Goal: Task Accomplishment & Management: Use online tool/utility

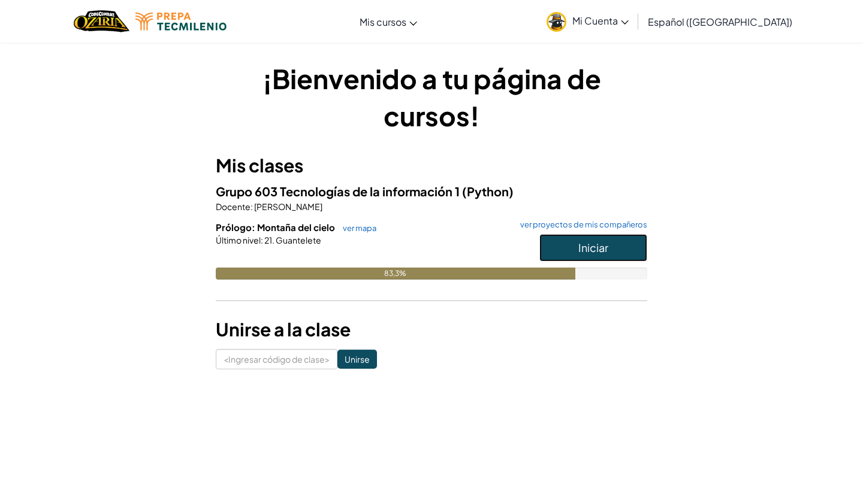
click at [572, 248] on button "Iniciar" at bounding box center [593, 248] width 108 height 28
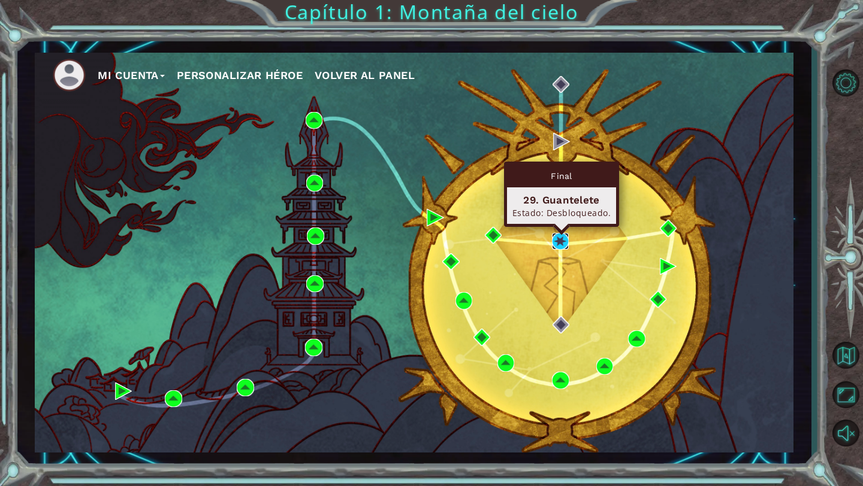
click at [556, 234] on img at bounding box center [560, 241] width 17 height 17
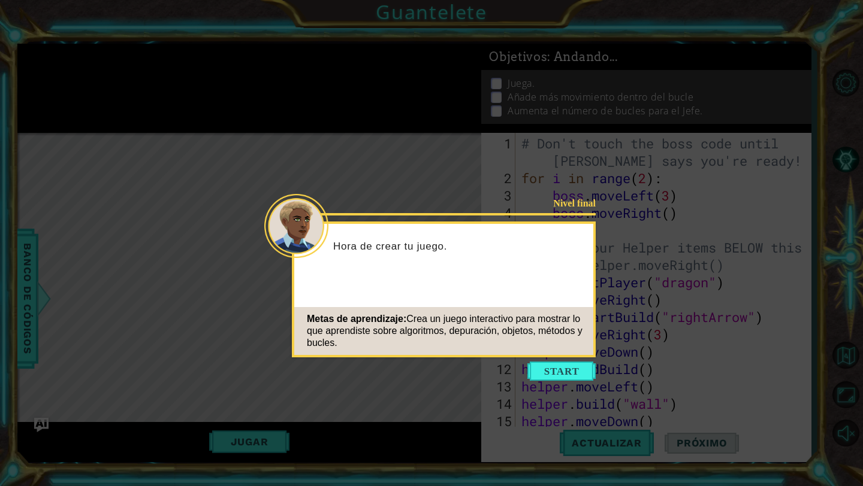
click at [649, 108] on icon at bounding box center [431, 243] width 863 height 486
click at [655, 66] on icon at bounding box center [431, 243] width 863 height 486
click at [536, 377] on button "Start" at bounding box center [561, 371] width 68 height 19
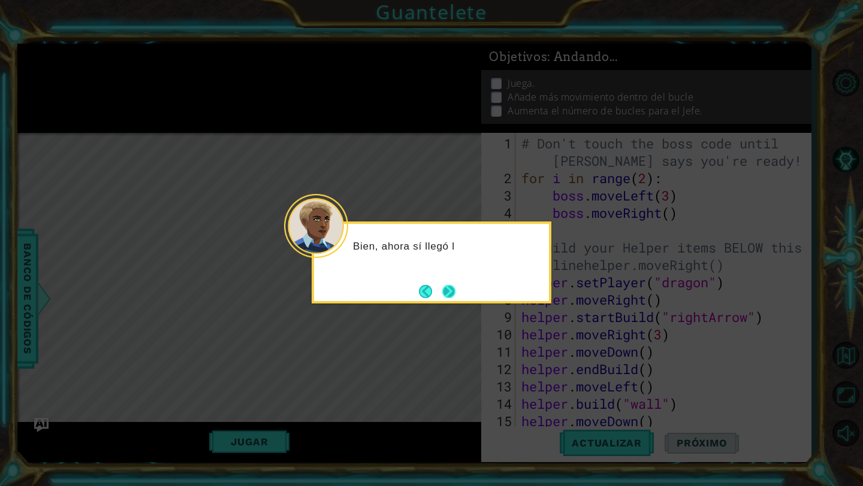
click at [452, 292] on button "Next" at bounding box center [448, 291] width 13 height 13
click at [452, 292] on icon at bounding box center [431, 243] width 863 height 486
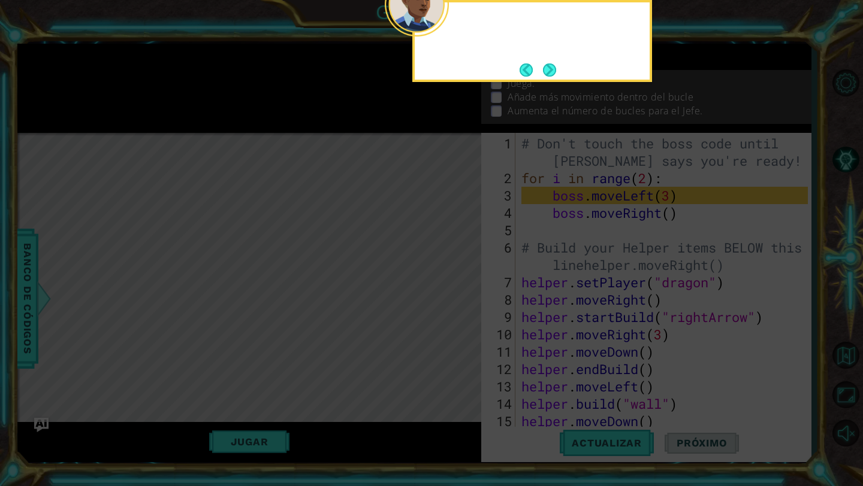
click at [452, 292] on icon at bounding box center [431, 79] width 863 height 814
click at [552, 69] on button "Next" at bounding box center [549, 69] width 13 height 13
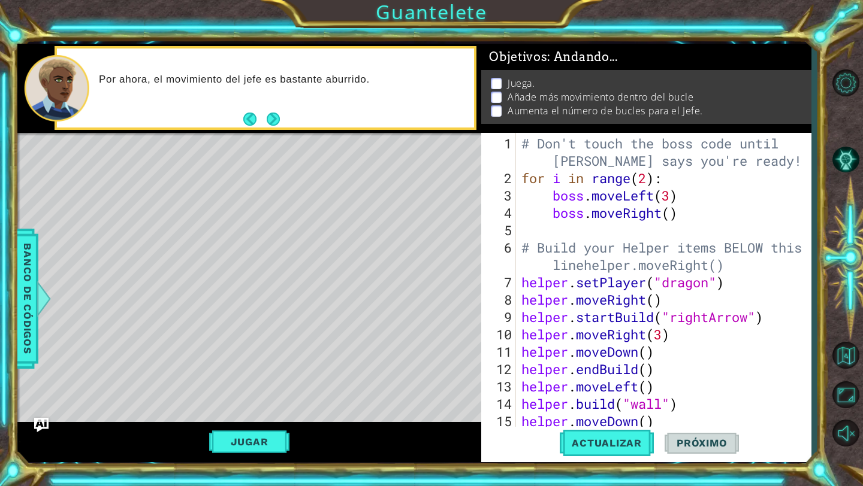
click at [522, 43] on div "1 ההההההההההההההההההההההההההההההההההההההההההההההההההההההההההההההההההההההההההההה…" at bounding box center [414, 253] width 794 height 428
click at [580, 434] on button "Actualizar" at bounding box center [606, 443] width 94 height 33
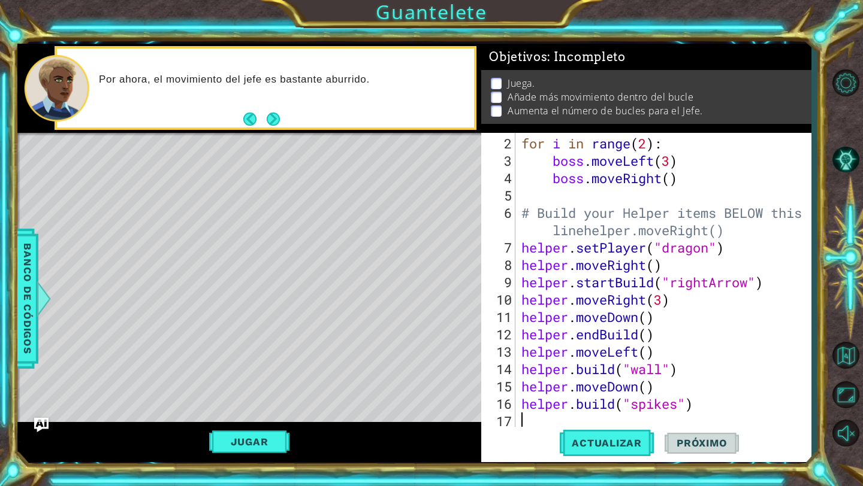
scroll to position [35, 0]
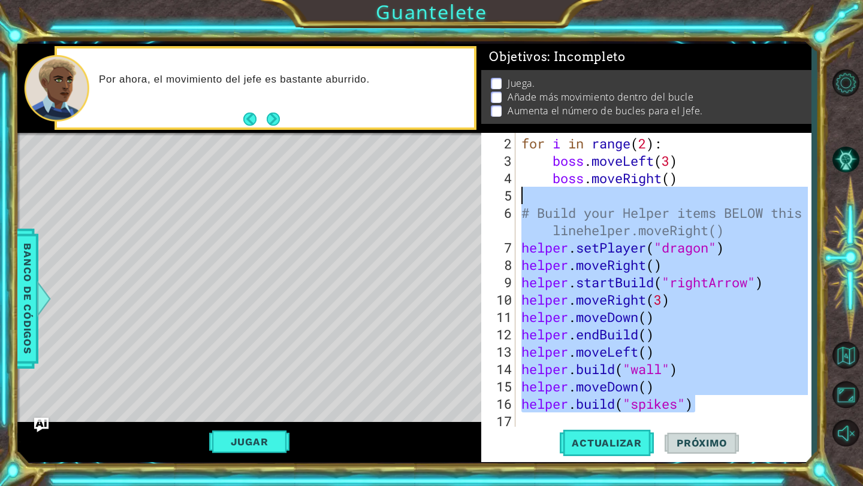
drag, startPoint x: 698, startPoint y: 410, endPoint x: 567, endPoint y: 158, distance: 284.3
click at [567, 158] on div "for i in range ( 2 ) : boss . moveLeft ( 3 ) boss . moveRight ( ) # Build your …" at bounding box center [666, 300] width 295 height 330
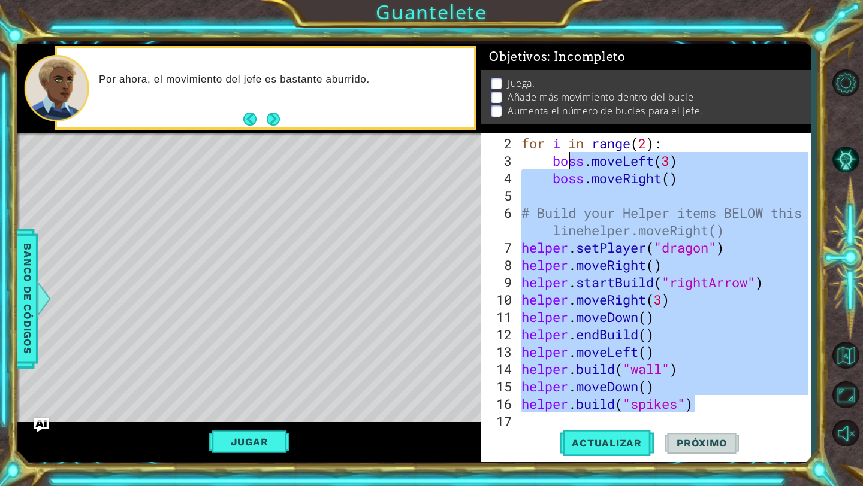
type textarea "bo"
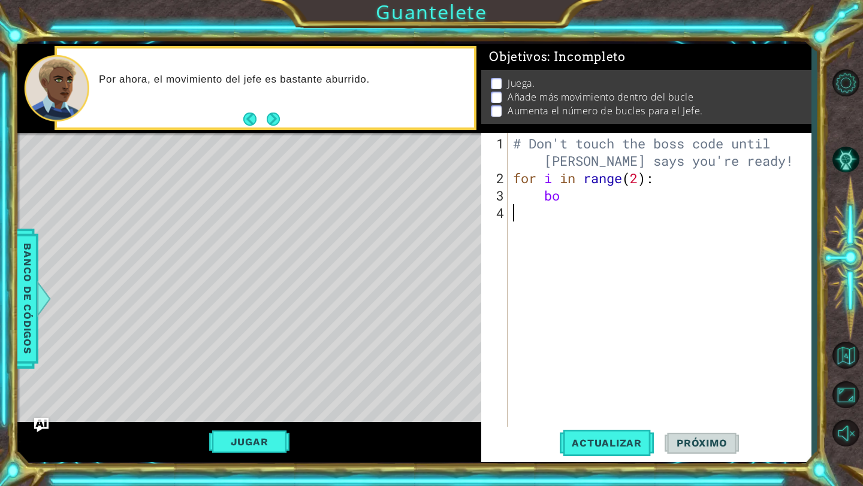
click at [568, 359] on div "# Don't touch the boss code until [PERSON_NAME] says you're ready! for i in ran…" at bounding box center [661, 308] width 303 height 347
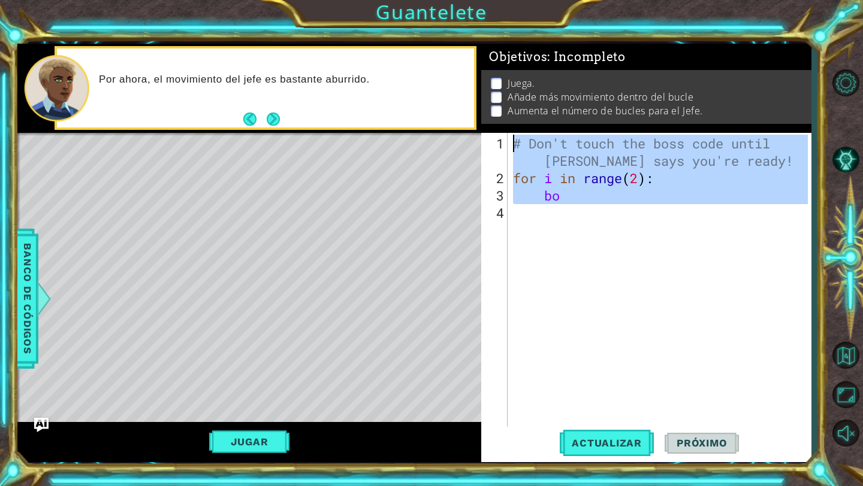
drag, startPoint x: 578, startPoint y: 210, endPoint x: 511, endPoint y: 93, distance: 134.7
click at [511, 92] on div "Objetivos : Incompleto Juega. Añade más movimiento dentro del bucle Aumenta el …" at bounding box center [645, 253] width 329 height 419
click at [579, 185] on div "# Don't touch the boss code until [PERSON_NAME] says you're ready! for i in ran…" at bounding box center [658, 280] width 297 height 295
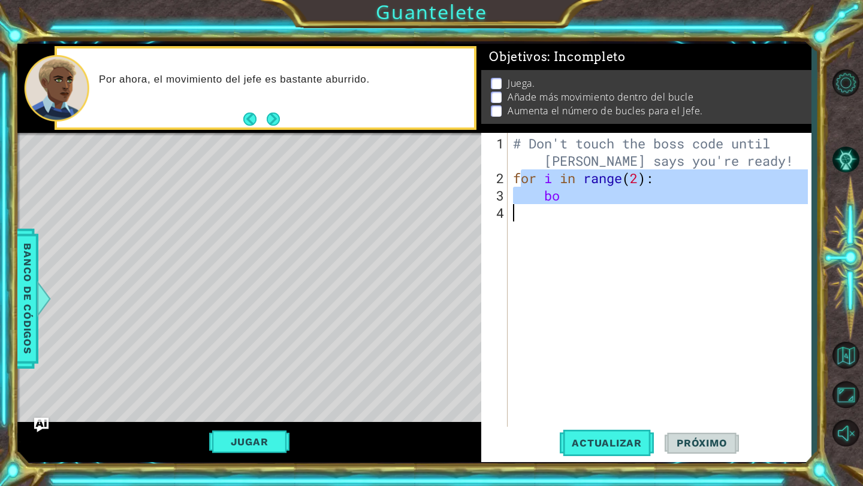
drag, startPoint x: 524, startPoint y: 179, endPoint x: 675, endPoint y: 217, distance: 156.3
click at [675, 217] on div "# Don't touch the boss code until [PERSON_NAME] says you're ready! for i in ran…" at bounding box center [661, 308] width 303 height 347
type textarea "f"
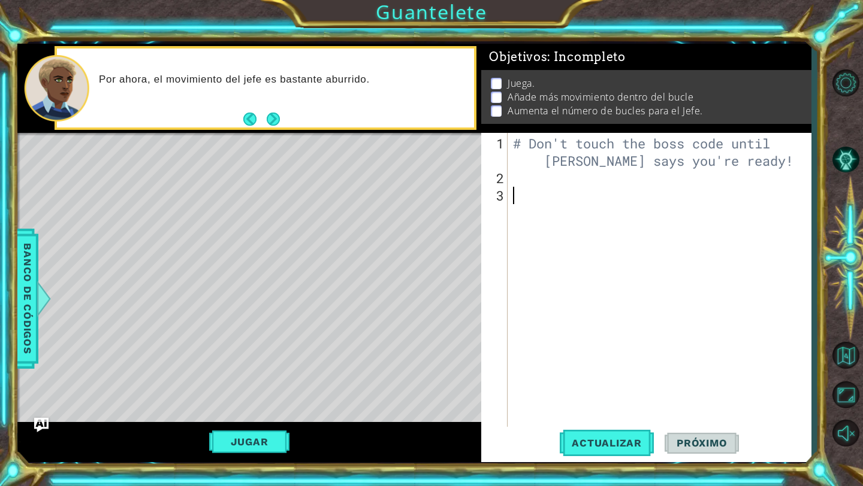
drag, startPoint x: 675, startPoint y: 217, endPoint x: 666, endPoint y: 8, distance: 208.7
click at [675, 216] on div "# Don't touch the boss code until [PERSON_NAME] says you're ready!" at bounding box center [661, 308] width 303 height 347
click at [537, 186] on div "# Don't touch the boss code until [PERSON_NAME] says you're ready!" at bounding box center [661, 308] width 303 height 347
click at [518, 174] on div "# Don't touch the boss code until [PERSON_NAME] says you're ready!" at bounding box center [661, 308] width 303 height 347
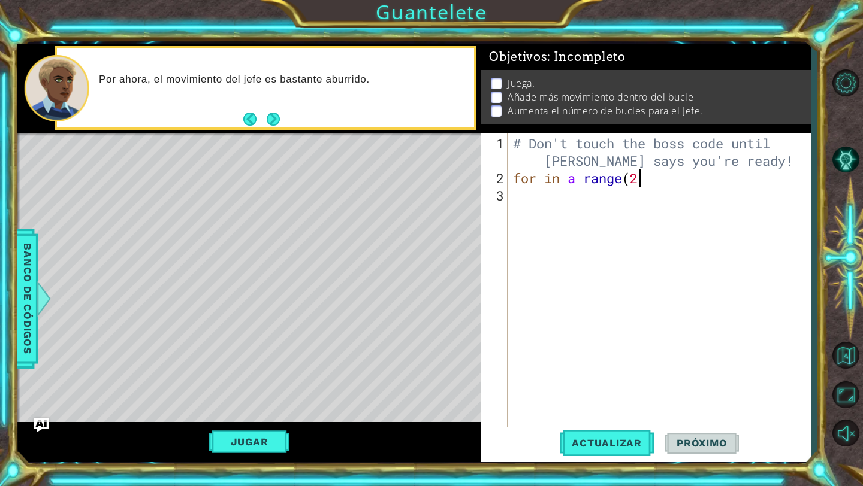
type textarea "for in a range(2)"
click at [540, 180] on div "# Don't touch the boss code until [PERSON_NAME] says you're ready! for in a ran…" at bounding box center [661, 308] width 303 height 347
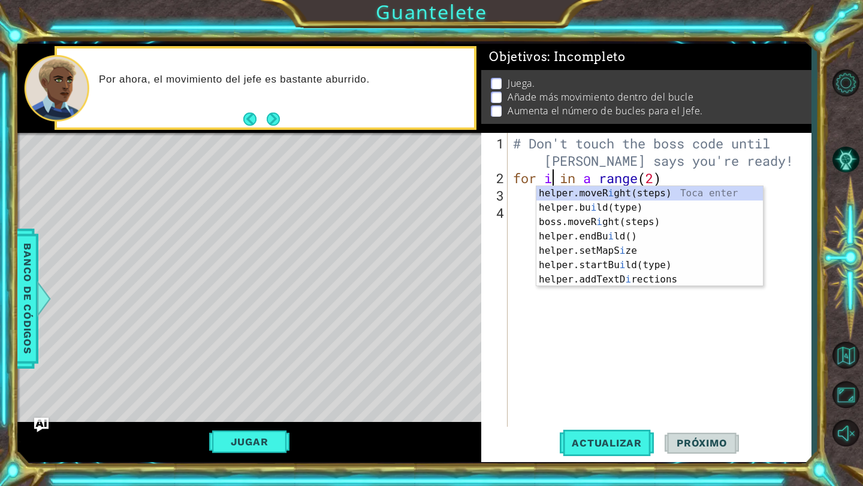
scroll to position [0, 2]
type textarea "for i in a range(2)"
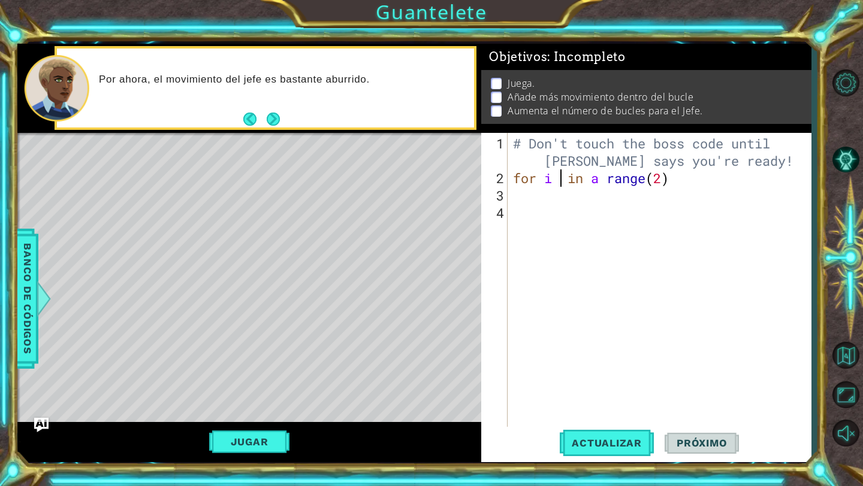
click at [679, 188] on div "# Don't touch the boss code until [PERSON_NAME] says you're ready! for i in a r…" at bounding box center [661, 308] width 303 height 347
click at [686, 185] on div "# Don't touch the boss code until [PERSON_NAME] says you're ready! for i in a r…" at bounding box center [661, 308] width 303 height 347
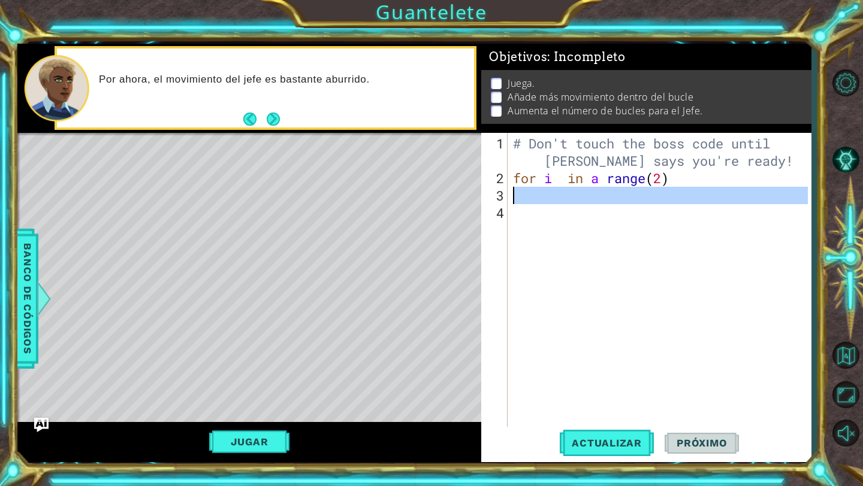
click at [686, 185] on div "# Don't touch the boss code until [PERSON_NAME] says you're ready! for i in a r…" at bounding box center [661, 308] width 303 height 347
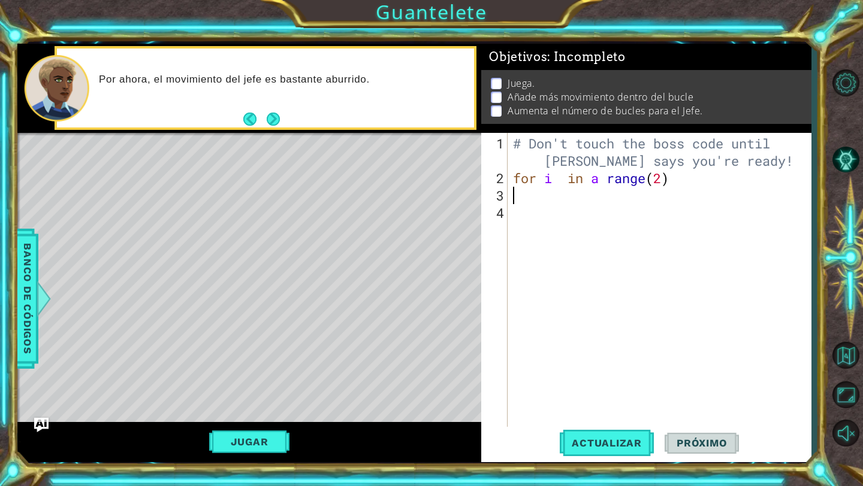
click at [686, 185] on div "# Don't touch the boss code until [PERSON_NAME] says you're ready! for i in a r…" at bounding box center [661, 308] width 303 height 347
click at [670, 180] on div "# Don't touch the boss code until [PERSON_NAME] says you're ready! for i in a r…" at bounding box center [661, 308] width 303 height 347
type textarea "for i in a range(2):"
click at [546, 201] on div "# Don't touch the boss code until [PERSON_NAME] says you're ready! for i in a r…" at bounding box center [661, 308] width 303 height 347
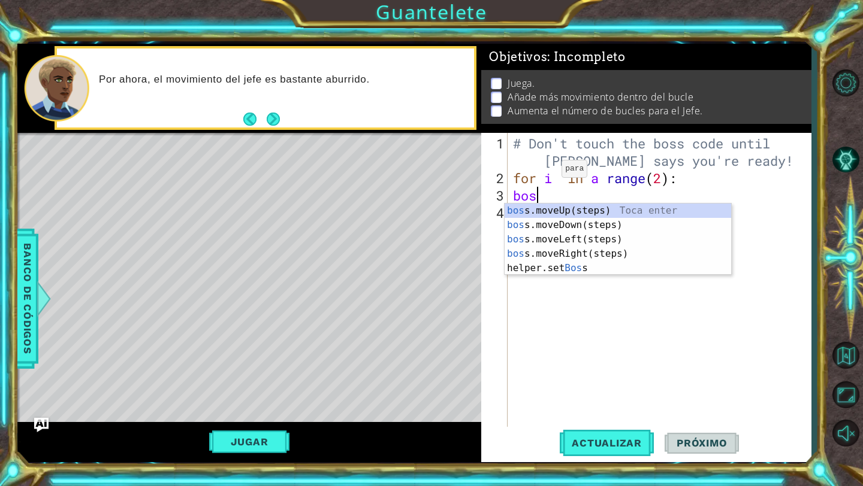
scroll to position [0, 1]
type textarea "boss"
click at [551, 237] on div "boss .moveUp(steps) Toca enter boss .moveDown(steps) Toca enter boss .moveLeft(…" at bounding box center [617, 254] width 226 height 101
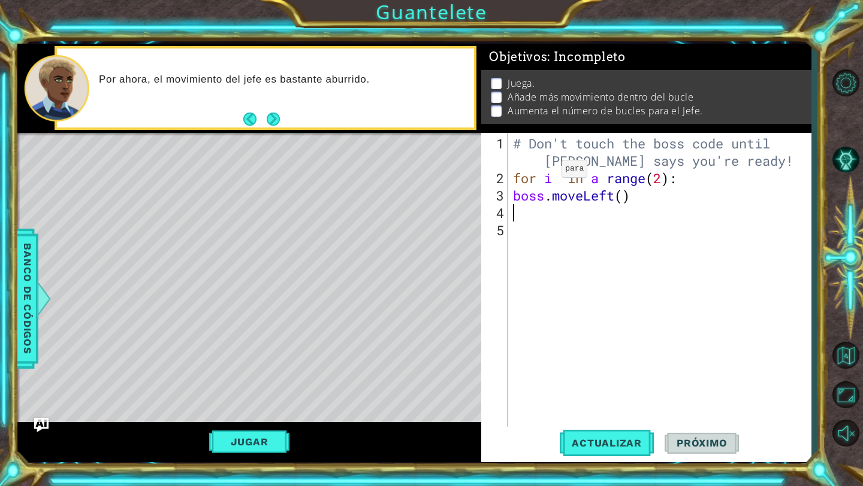
scroll to position [0, 0]
click at [621, 199] on div "# Don't touch the boss code until [PERSON_NAME] says you're ready! for i in a r…" at bounding box center [661, 308] width 303 height 347
type textarea "boss.moveLeft(3)"
click at [533, 214] on div "# Don't touch the boss code until [PERSON_NAME] says you're ready! for i in a r…" at bounding box center [661, 308] width 303 height 347
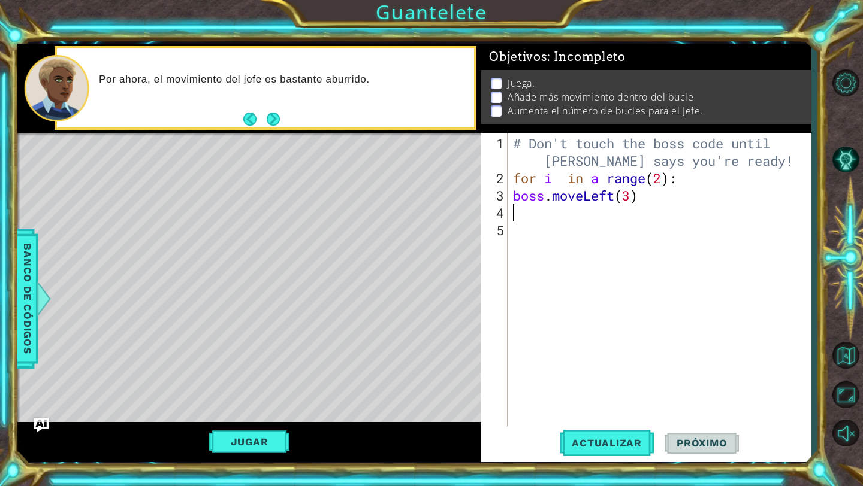
scroll to position [0, 0]
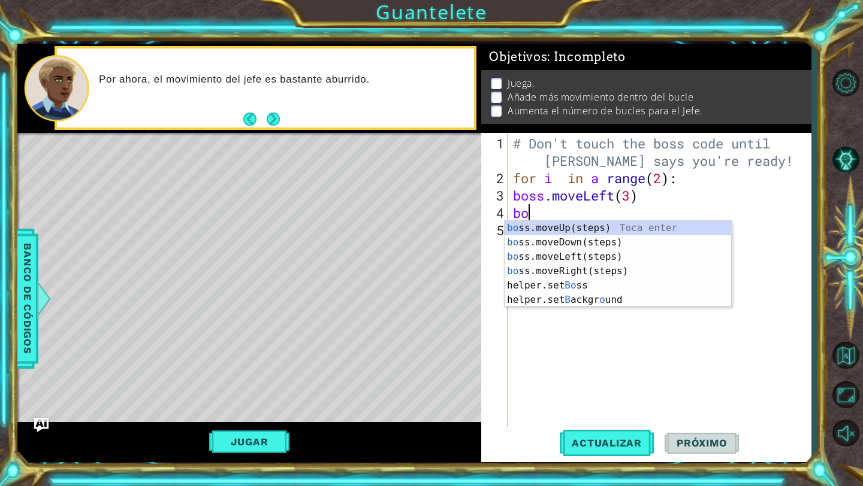
type textarea "boss"
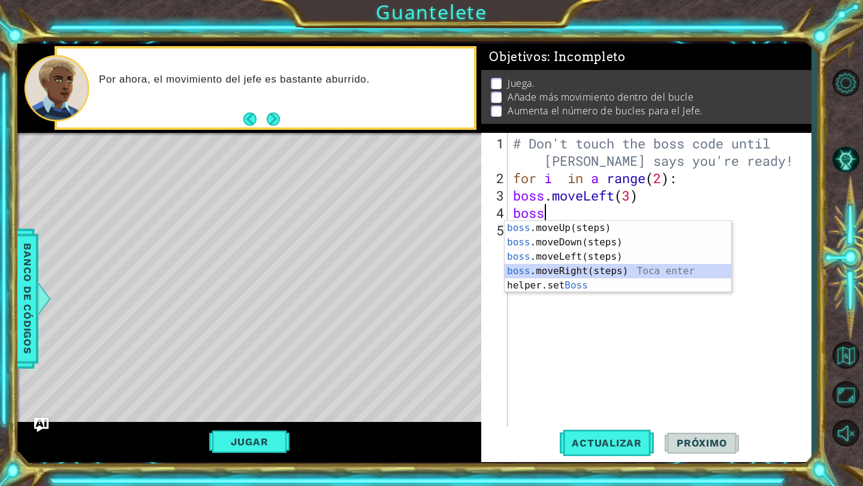
click at [568, 271] on div "boss .moveUp(steps) Toca enter boss .moveDown(steps) Toca enter boss .moveLeft(…" at bounding box center [617, 271] width 226 height 101
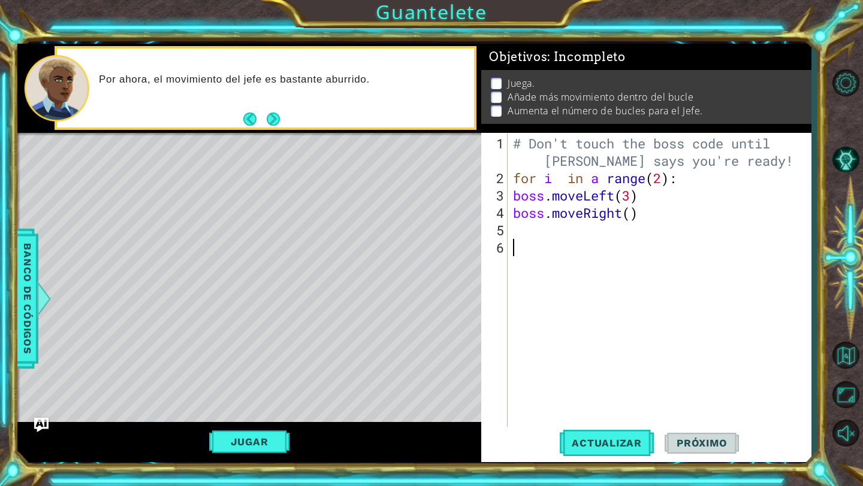
click at [512, 246] on div "# Don't touch the boss code until [PERSON_NAME] says you're ready! for i in a r…" at bounding box center [661, 308] width 303 height 347
click at [526, 246] on div "# Don't touch the boss code until [PERSON_NAME] says you're ready! for i in a r…" at bounding box center [661, 308] width 303 height 347
click at [592, 261] on div "# Don't touch the boss code until [PERSON_NAME] says you're ready! for i in a r…" at bounding box center [661, 308] width 303 height 347
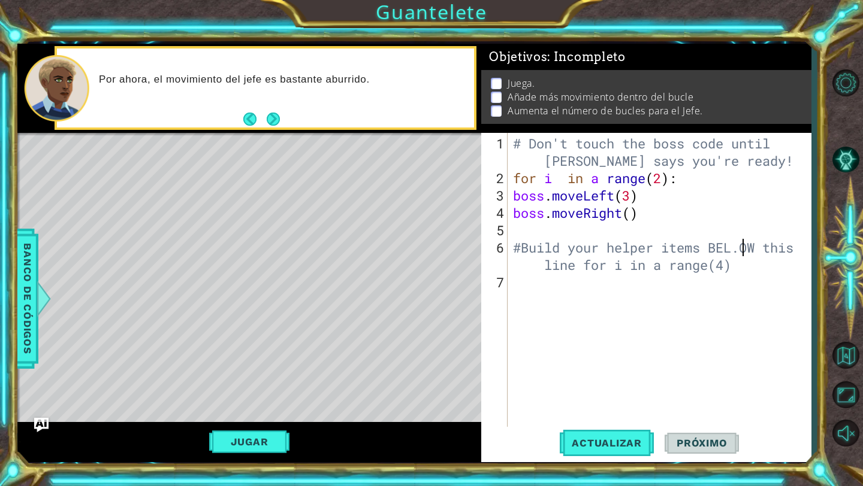
scroll to position [0, 11]
type textarea "#Build your helper items BELOW this line for i in a range(4)"
click at [743, 282] on div "# Don't touch the boss code until [PERSON_NAME] says you're ready! for i in a r…" at bounding box center [661, 308] width 303 height 347
click at [743, 281] on div "# Don't touch the boss code until [PERSON_NAME] says you're ready! for i in a r…" at bounding box center [661, 308] width 303 height 347
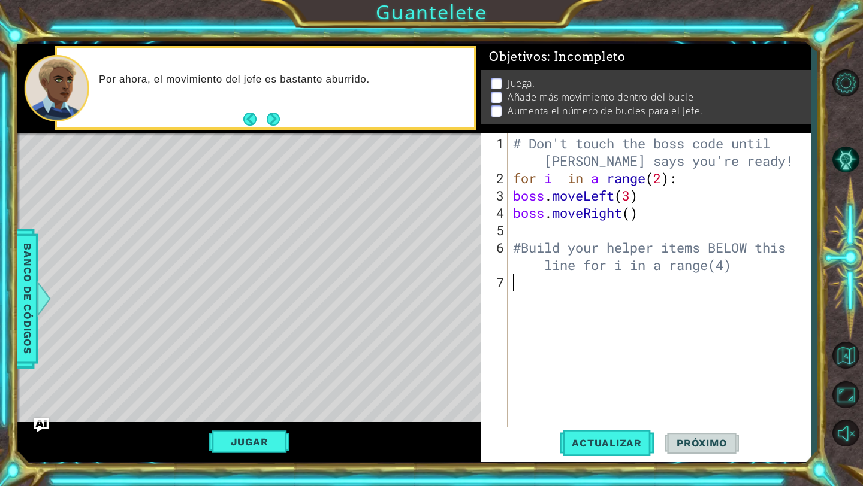
click at [736, 273] on div "# Don't touch the boss code until [PERSON_NAME] says you're ready! for i in a r…" at bounding box center [661, 308] width 303 height 347
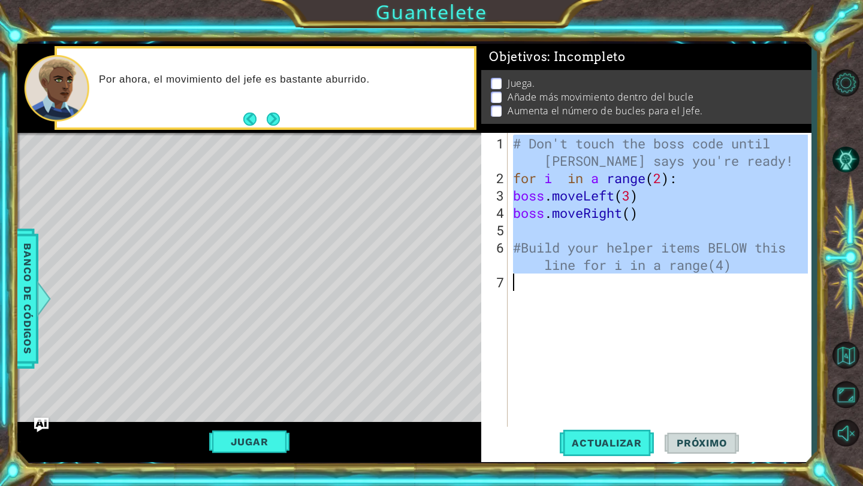
click at [736, 273] on div "# Don't touch the boss code until [PERSON_NAME] says you're ready! for i in a r…" at bounding box center [661, 308] width 303 height 347
type textarea "#Build your helper items BELOW this line for i in a range(4)"
click at [736, 273] on div "# Don't touch the boss code until [PERSON_NAME] says you're ready! for i in a r…" at bounding box center [661, 308] width 303 height 347
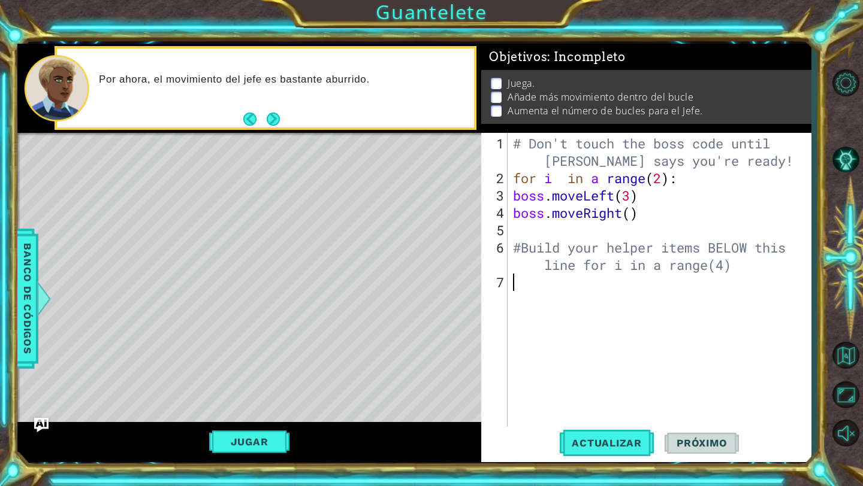
click at [736, 273] on div "# Don't touch the boss code until [PERSON_NAME] says you're ready! for i in a r…" at bounding box center [661, 308] width 303 height 347
type textarea "#Build your helper items BELOW this line for i in a range(4)"
click at [736, 273] on div "# Don't touch the boss code until [PERSON_NAME] says you're ready! for i in a r…" at bounding box center [661, 308] width 303 height 347
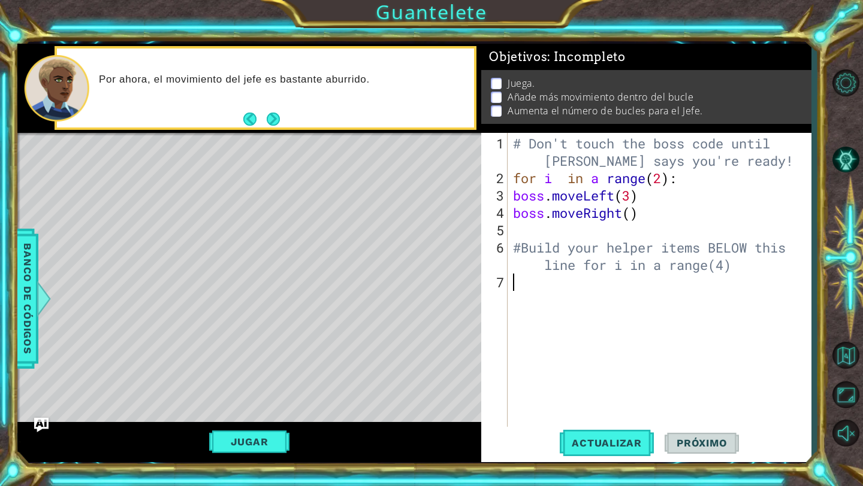
click at [736, 273] on div "# Don't touch the boss code until [PERSON_NAME] says you're ready! for i in a r…" at bounding box center [661, 308] width 303 height 347
type textarea "#Build your helper items BELOW this line for i in a range(4)"
click at [736, 273] on div "# Don't touch the boss code until [PERSON_NAME] says you're ready! for i in a r…" at bounding box center [661, 308] width 303 height 347
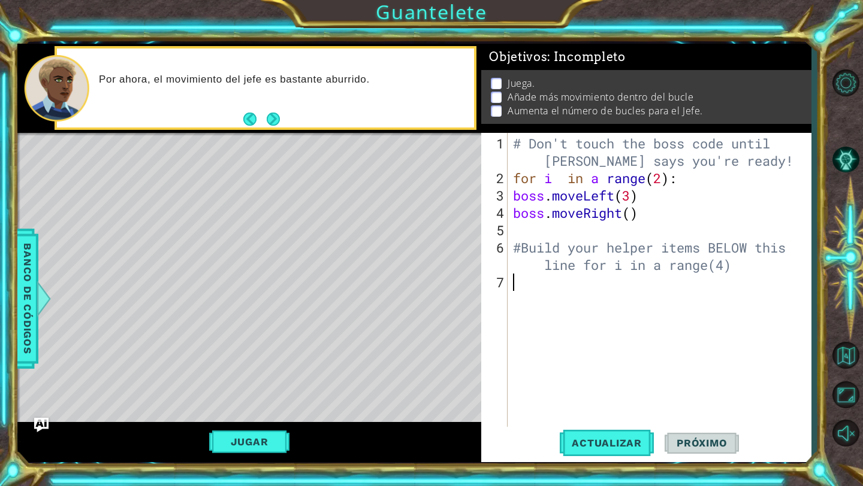
click at [736, 273] on div "# Don't touch the boss code until [PERSON_NAME] says you're ready! for i in a r…" at bounding box center [661, 308] width 303 height 347
type textarea "#Build your helper items BELOW this line for i in a range(4)"
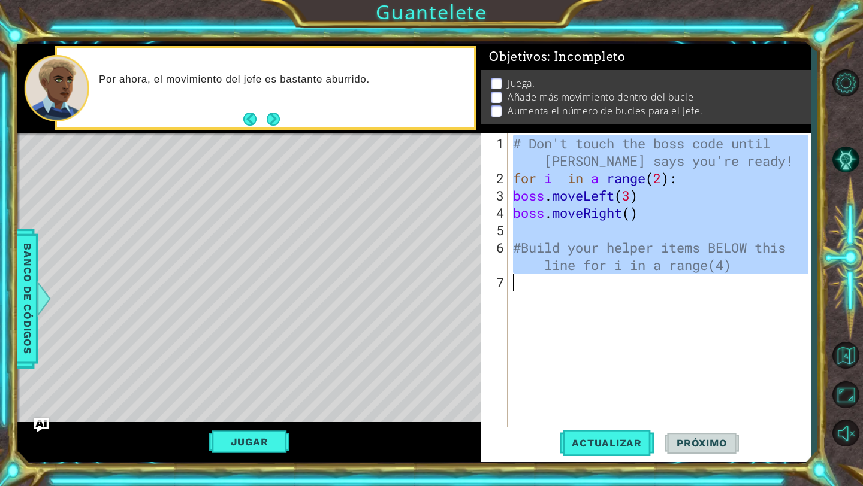
click at [736, 273] on div "# Don't touch the boss code until [PERSON_NAME] says you're ready! for i in a r…" at bounding box center [661, 308] width 303 height 347
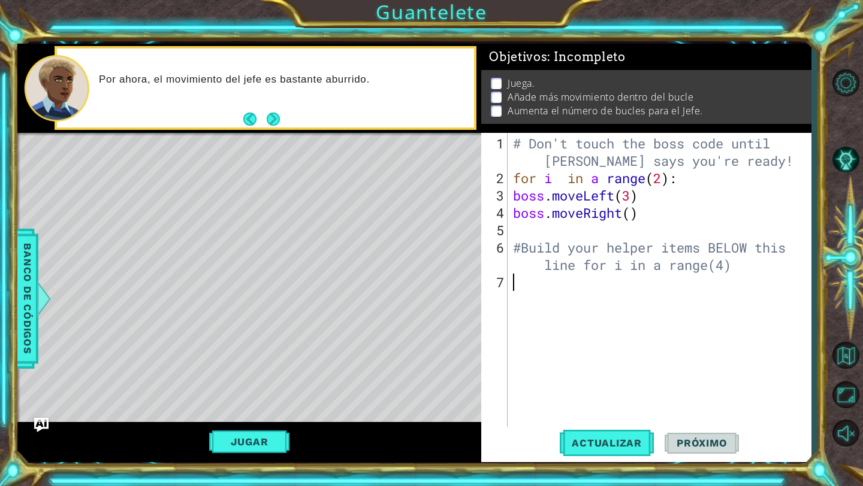
click at [679, 278] on div "# Don't touch the boss code until [PERSON_NAME] says you're ready! for i in a r…" at bounding box center [661, 308] width 303 height 347
click at [685, 263] on div "# Don't touch the boss code until [PERSON_NAME] says you're ready! for i in a r…" at bounding box center [661, 308] width 303 height 347
click at [737, 265] on div "# Don't touch the boss code until [PERSON_NAME] says you're ready! for i in a r…" at bounding box center [661, 308] width 303 height 347
type textarea "#Build your helper items BELOW this line for i in a range(4):"
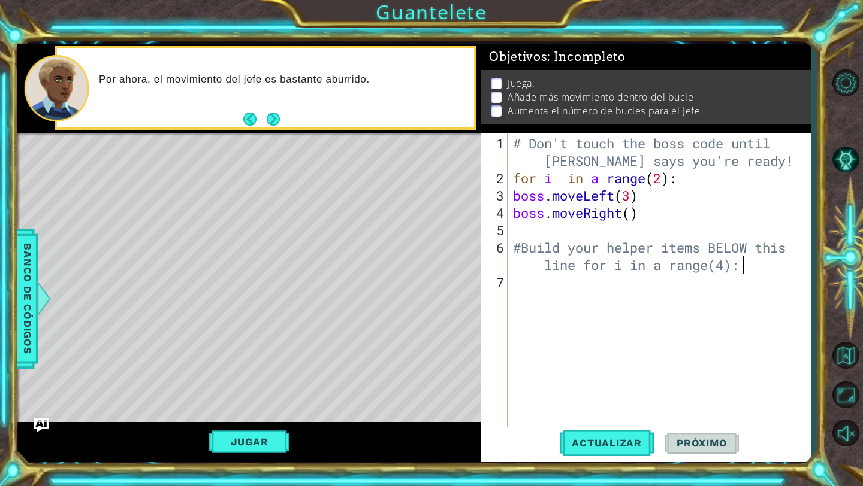
scroll to position [0, 0]
type textarea "he"
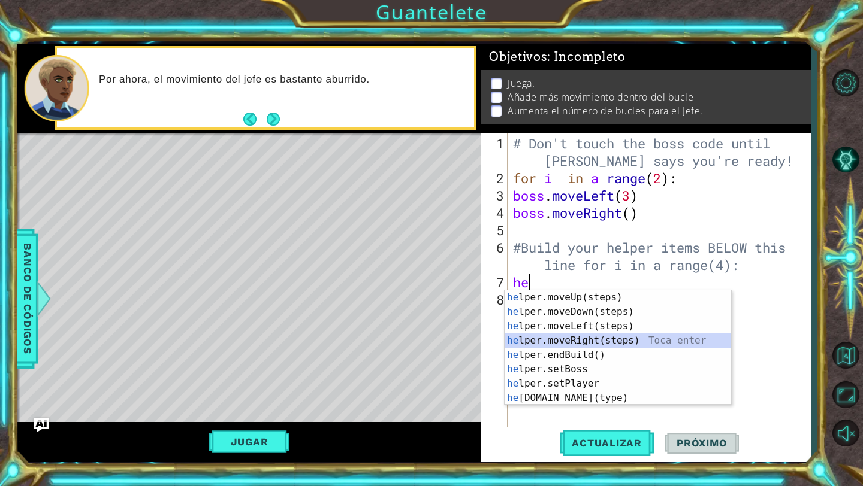
click at [587, 337] on div "he lper.moveUp(steps) Toca enter he lper.moveDown(steps) Toca enter he lper.mov…" at bounding box center [617, 363] width 226 height 144
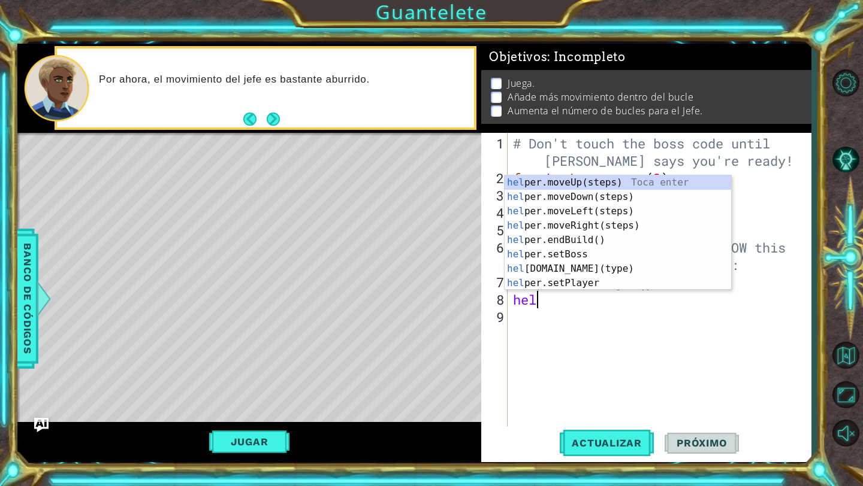
scroll to position [0, 1]
click at [598, 263] on div "hel per.moveUp(steps) Toca enter hel per.moveDown(steps) Toca enter hel per.mov…" at bounding box center [617, 248] width 226 height 144
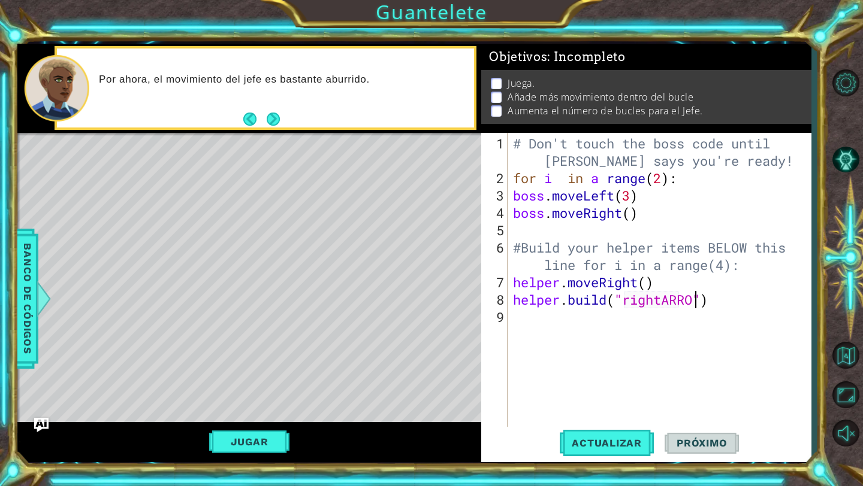
scroll to position [0, 8]
type textarea "[DOMAIN_NAME]("rightARROW")"
click at [253, 442] on button "Jugar" at bounding box center [249, 442] width 81 height 23
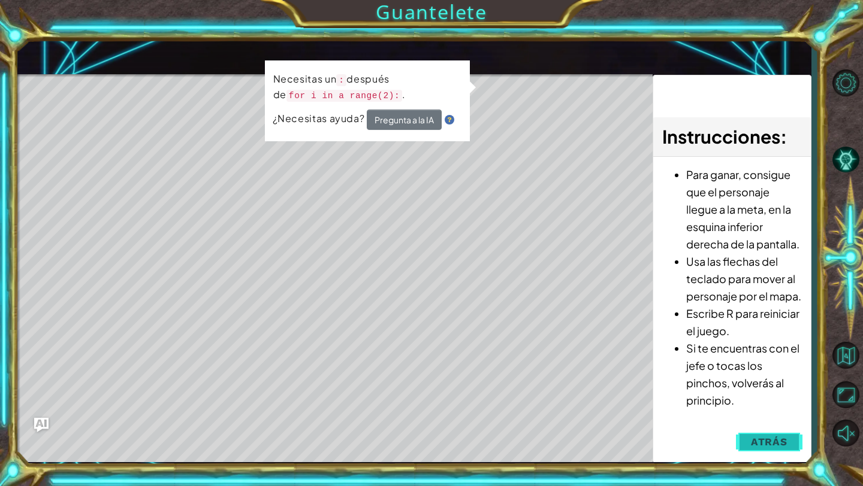
click at [750, 441] on button "Atrás" at bounding box center [769, 442] width 66 height 24
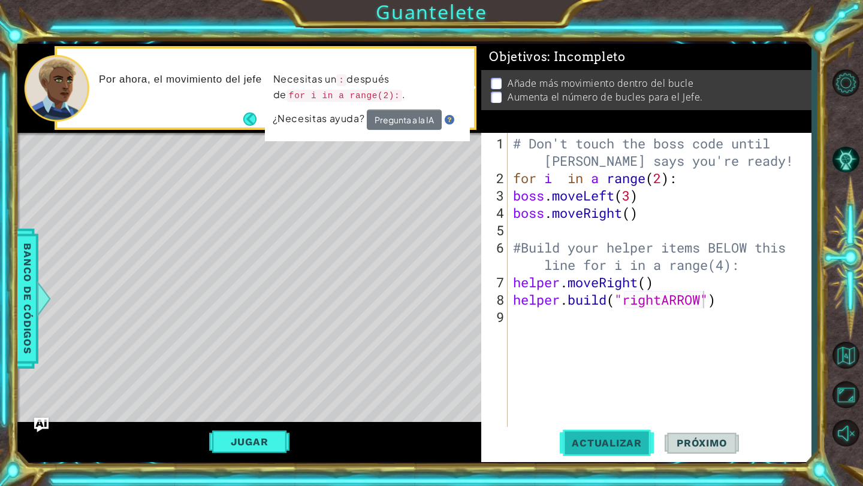
click at [614, 443] on span "Actualizar" at bounding box center [606, 443] width 94 height 12
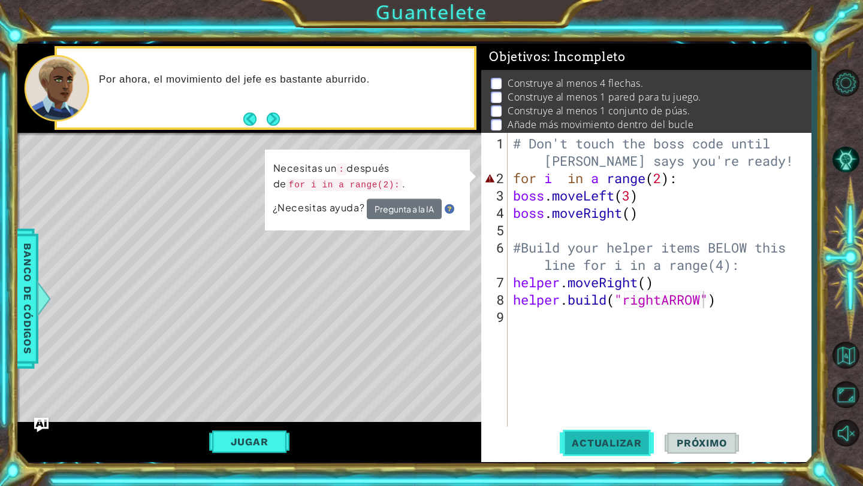
click at [614, 443] on span "Actualizar" at bounding box center [606, 443] width 94 height 12
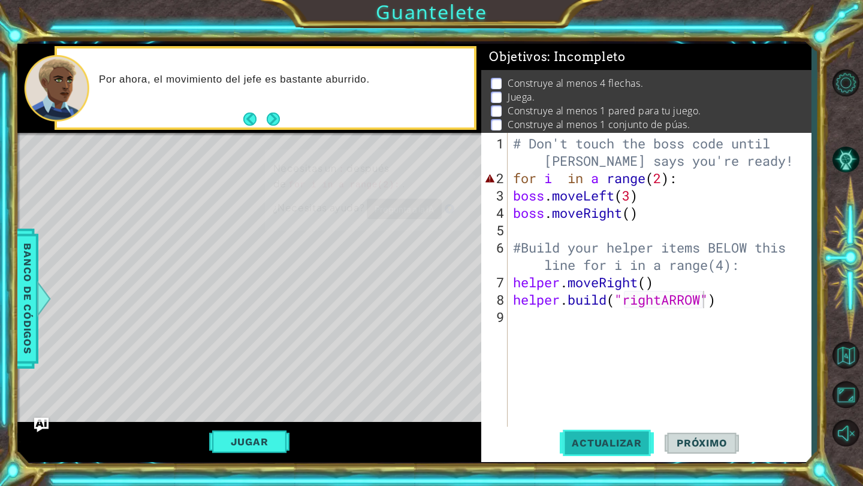
click at [614, 443] on span "Actualizar" at bounding box center [606, 443] width 94 height 12
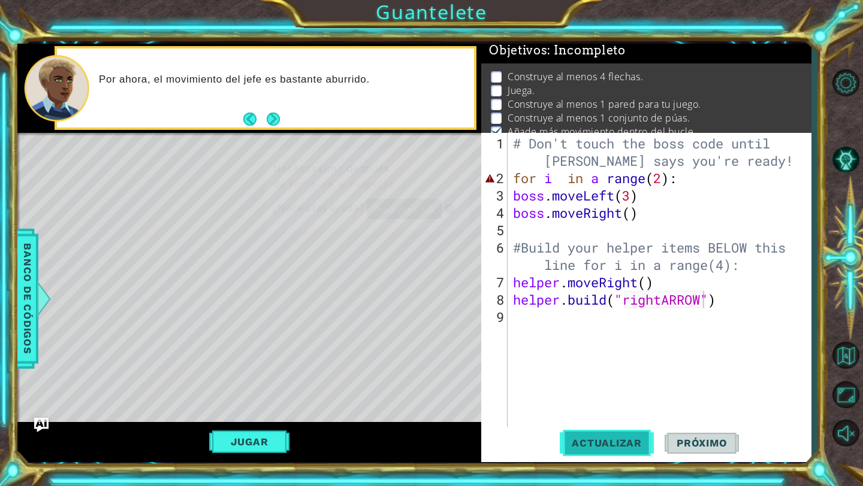
click at [614, 443] on span "Actualizar" at bounding box center [606, 443] width 94 height 12
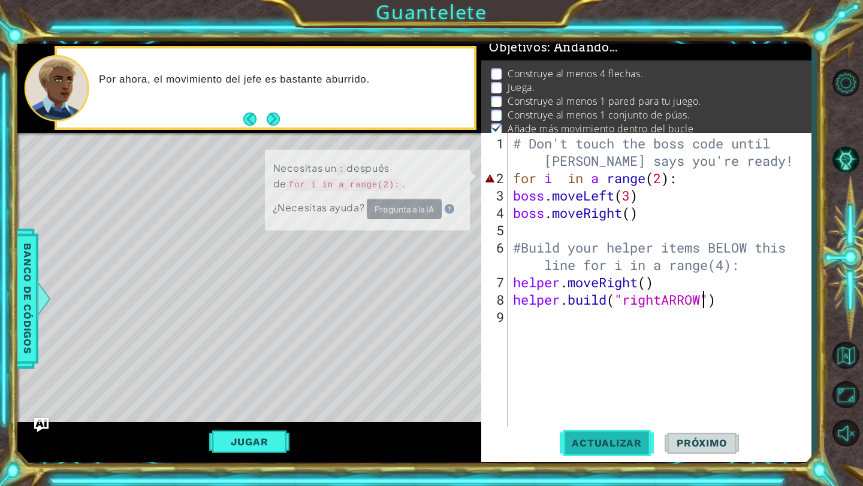
click at [614, 443] on span "Actualizar" at bounding box center [606, 443] width 94 height 12
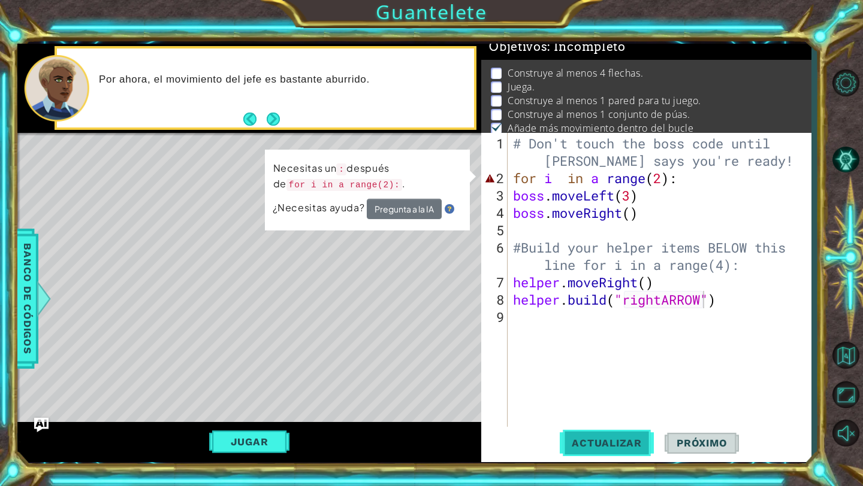
click at [614, 443] on span "Actualizar" at bounding box center [606, 443] width 94 height 12
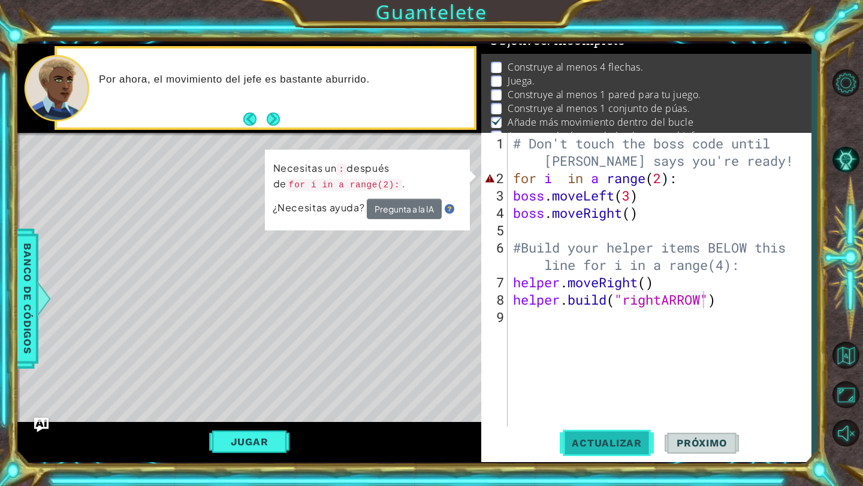
click at [614, 443] on span "Actualizar" at bounding box center [606, 443] width 94 height 12
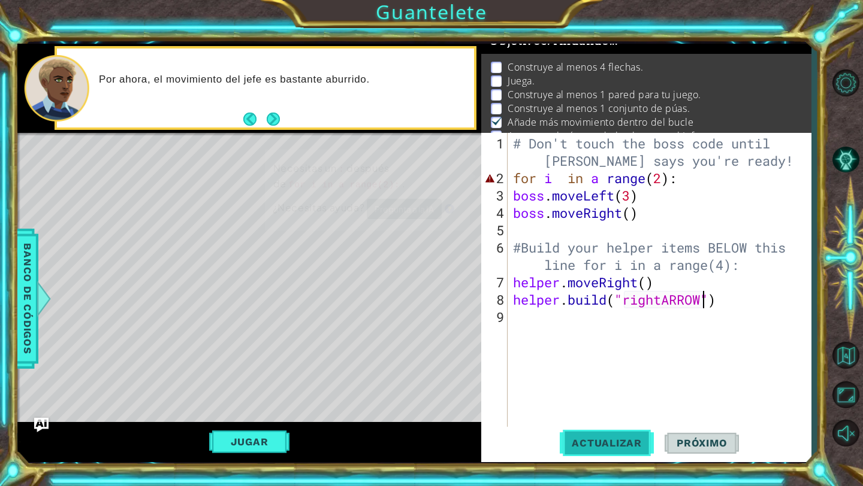
click at [614, 443] on span "Actualizar" at bounding box center [606, 443] width 94 height 12
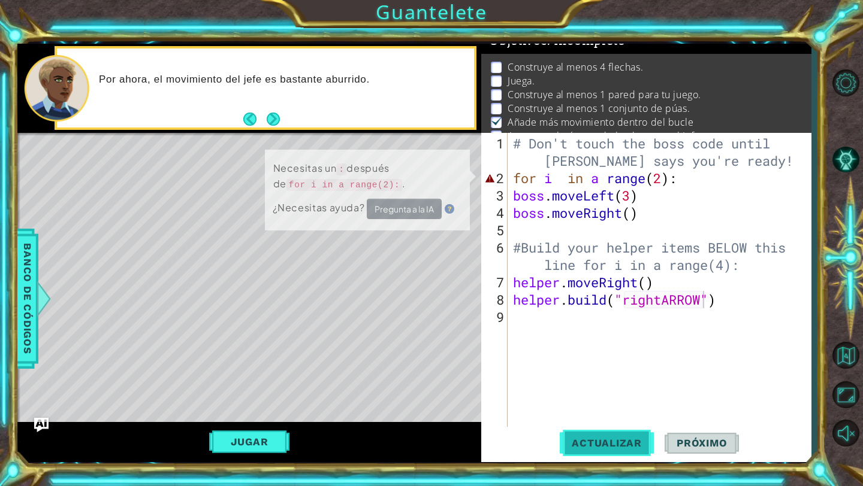
click at [614, 443] on span "Actualizar" at bounding box center [606, 443] width 94 height 12
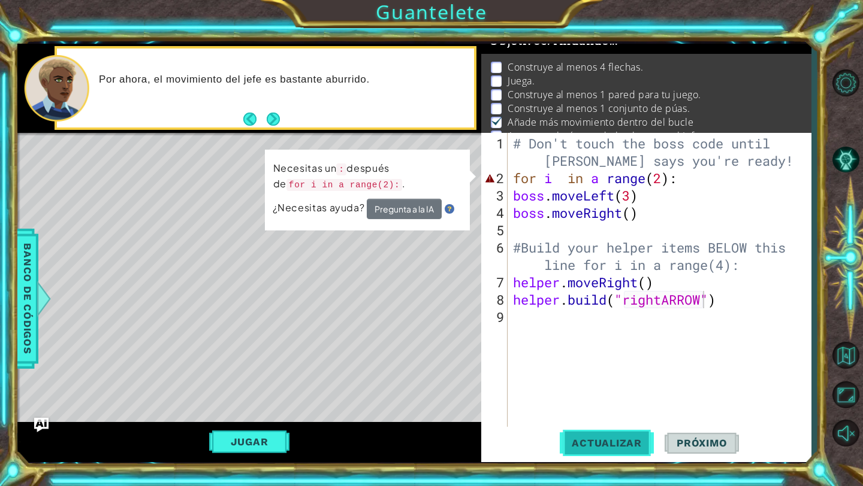
click at [614, 443] on span "Actualizar" at bounding box center [606, 443] width 94 height 12
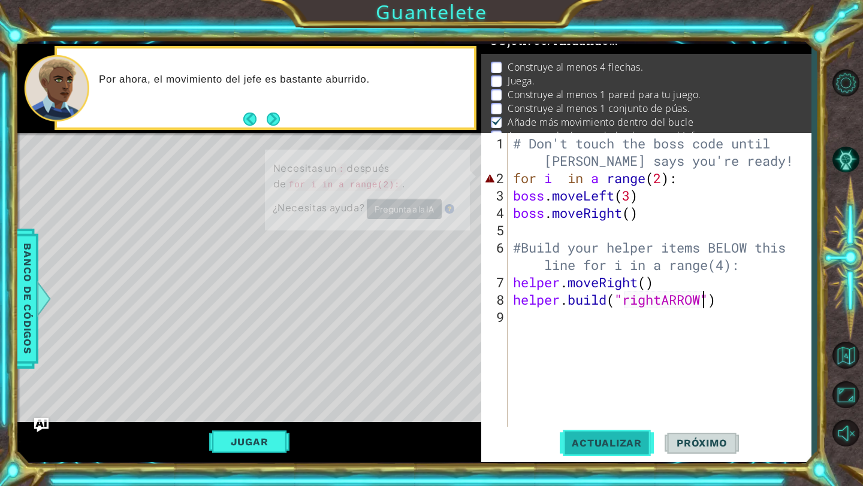
click at [614, 443] on span "Actualizar" at bounding box center [606, 443] width 94 height 12
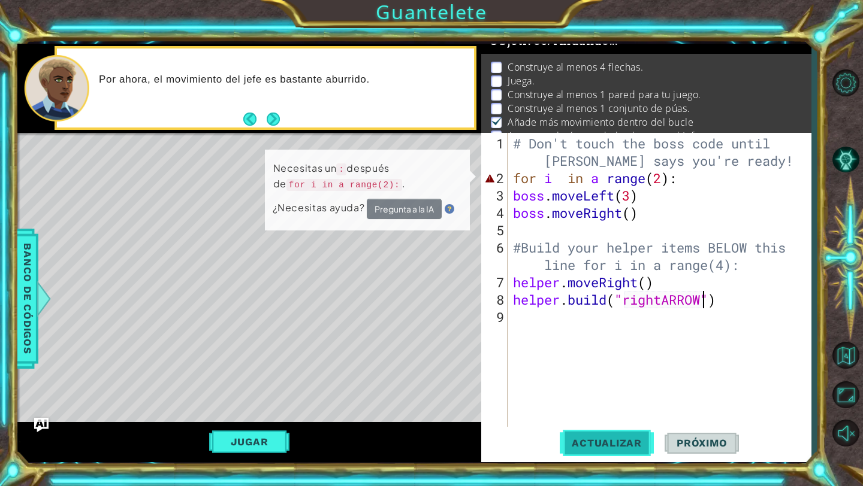
click at [614, 443] on span "Actualizar" at bounding box center [606, 443] width 94 height 12
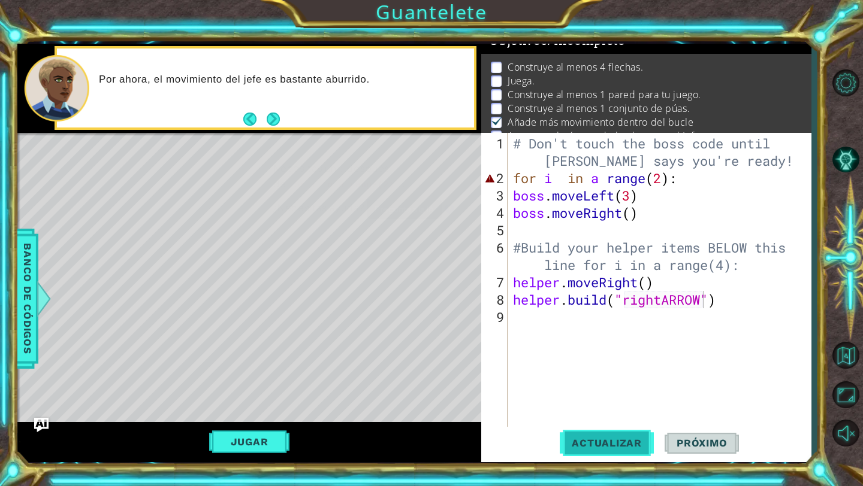
click at [614, 443] on span "Actualizar" at bounding box center [606, 443] width 94 height 12
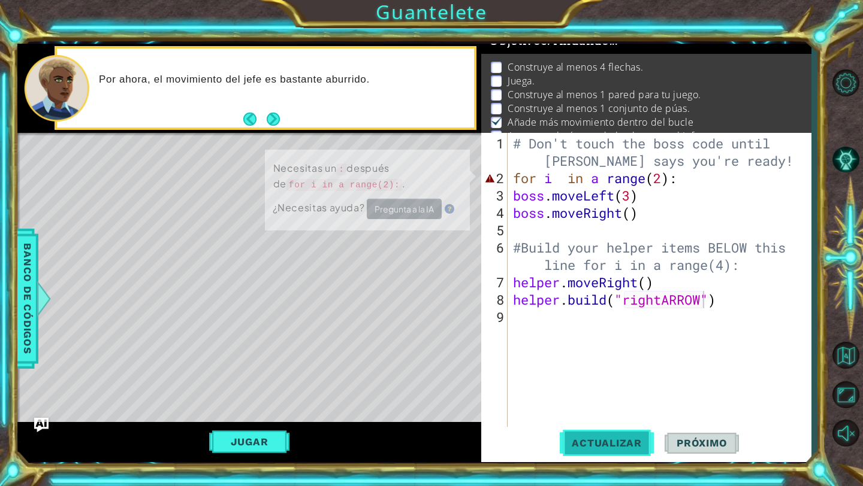
click at [614, 443] on span "Actualizar" at bounding box center [606, 443] width 94 height 12
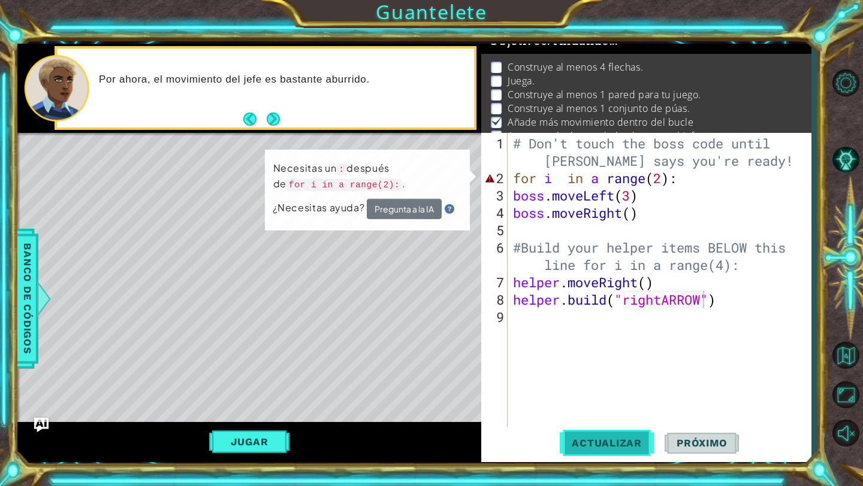
click at [614, 443] on span "Actualizar" at bounding box center [606, 443] width 94 height 12
click at [680, 361] on div "# Don't touch the boss code until [PERSON_NAME] says you're ready! for i in a r…" at bounding box center [661, 308] width 303 height 347
click at [683, 173] on div "# Don't touch the boss code until [PERSON_NAME] says you're ready! for i in a r…" at bounding box center [661, 308] width 303 height 347
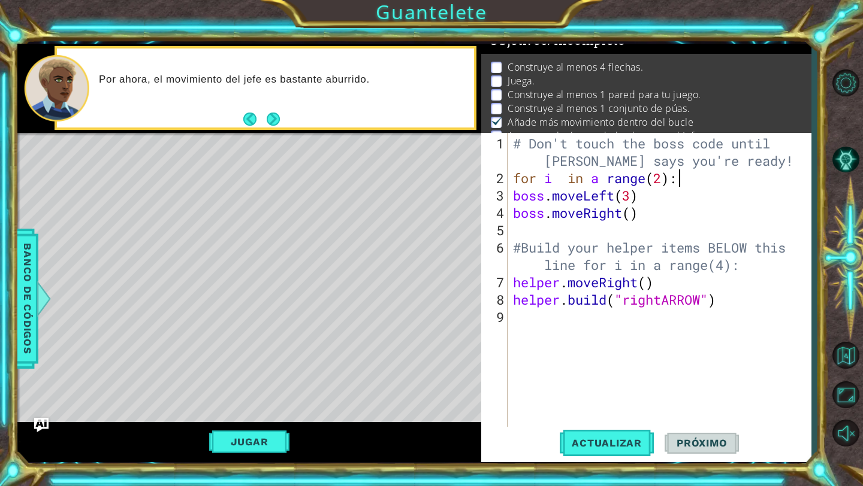
scroll to position [0, 7]
click at [230, 435] on button "Jugar" at bounding box center [249, 442] width 81 height 23
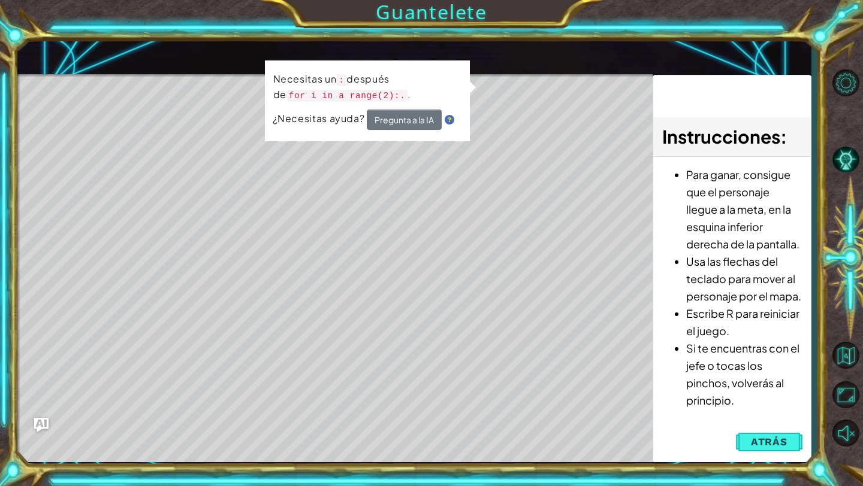
click at [743, 409] on li "Si te encuentras con el jefe o tocas los pinchos, volverás al principio." at bounding box center [744, 374] width 116 height 69
click at [763, 437] on span "Atrás" at bounding box center [769, 442] width 37 height 12
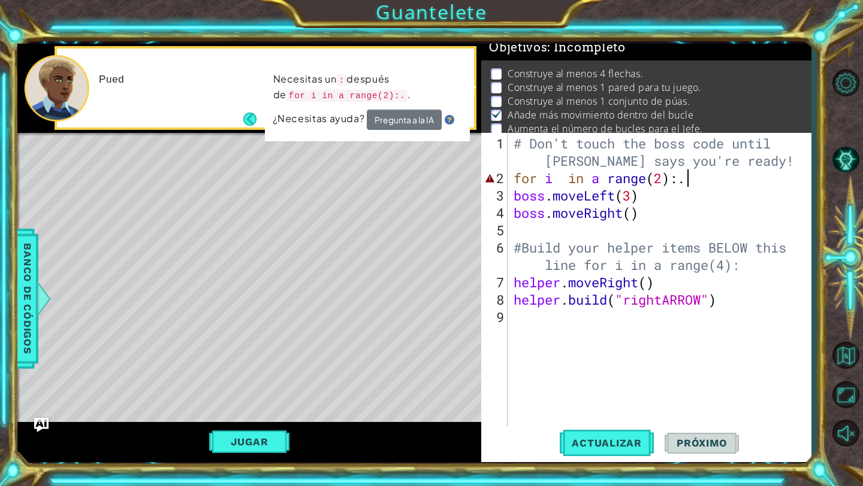
scroll to position [0, 7]
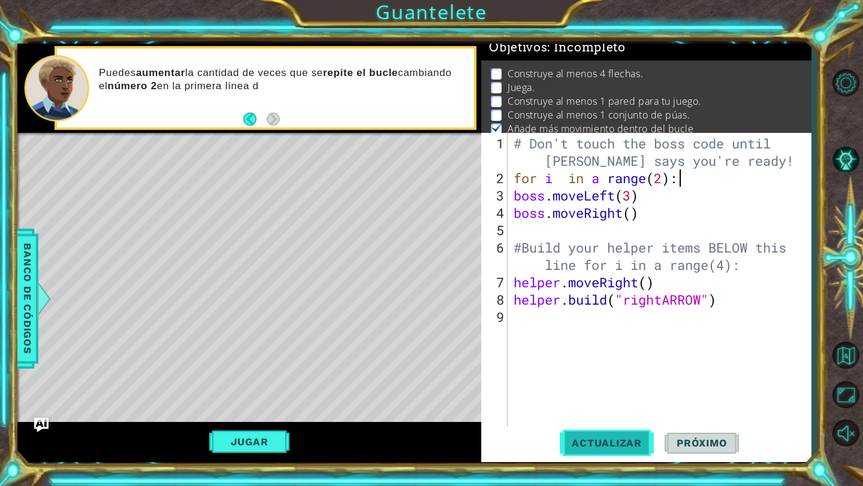
click at [628, 435] on button "Actualizar" at bounding box center [606, 443] width 94 height 33
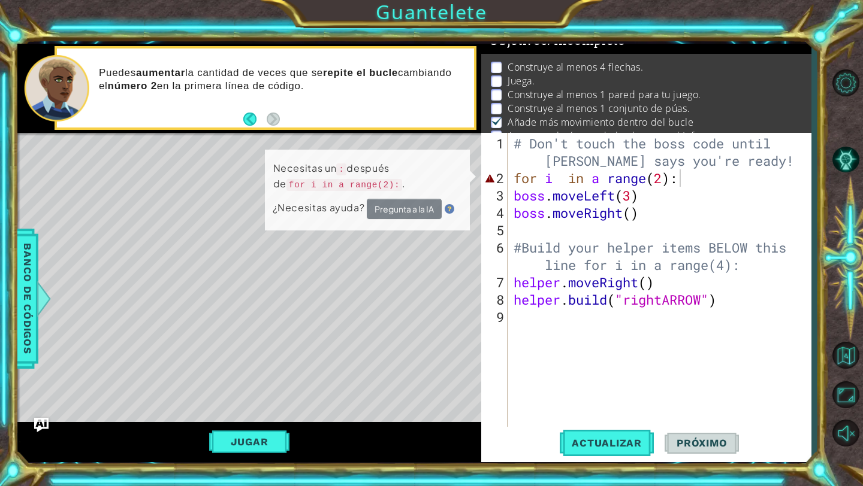
scroll to position [16, 0]
click at [692, 444] on span "Próximo" at bounding box center [701, 443] width 74 height 12
click at [719, 435] on button "Próximo" at bounding box center [701, 443] width 74 height 33
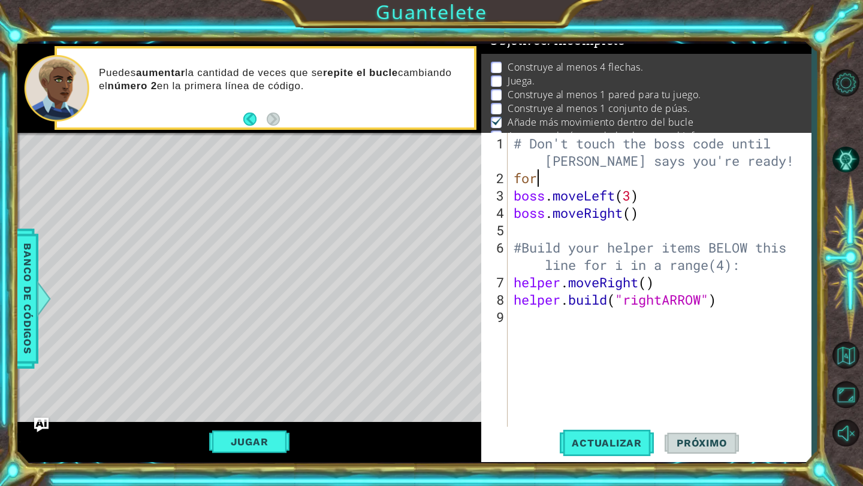
scroll to position [0, 0]
type textarea "f"
type textarea "F"
type textarea "for i in a range(2):"
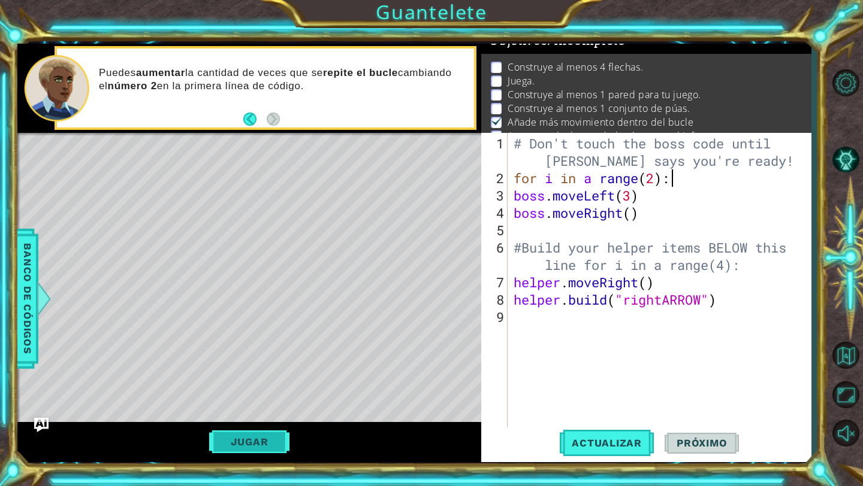
click at [256, 443] on button "Jugar" at bounding box center [249, 442] width 81 height 23
